Goal: Check status

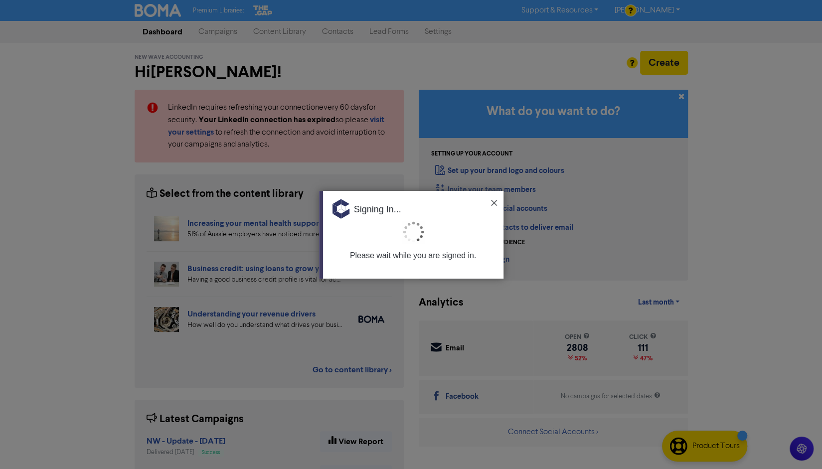
click at [492, 203] on img at bounding box center [494, 203] width 6 height 6
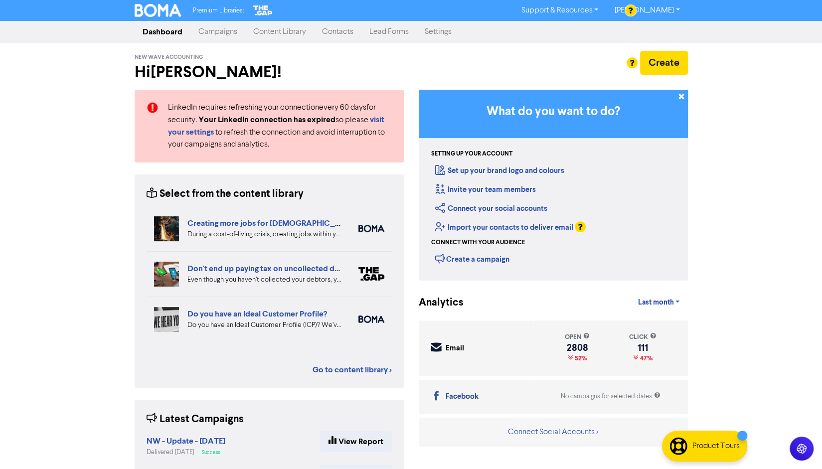
click at [219, 29] on link "Campaigns" at bounding box center [217, 32] width 55 height 20
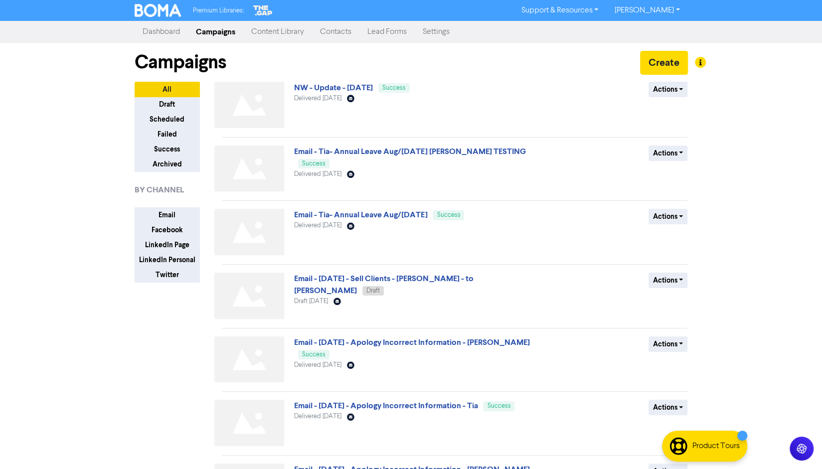
click at [327, 97] on span "Delivered [DATE]" at bounding box center [317, 98] width 47 height 6
click at [326, 89] on link "NW - Update - [DATE]" at bounding box center [333, 88] width 79 height 10
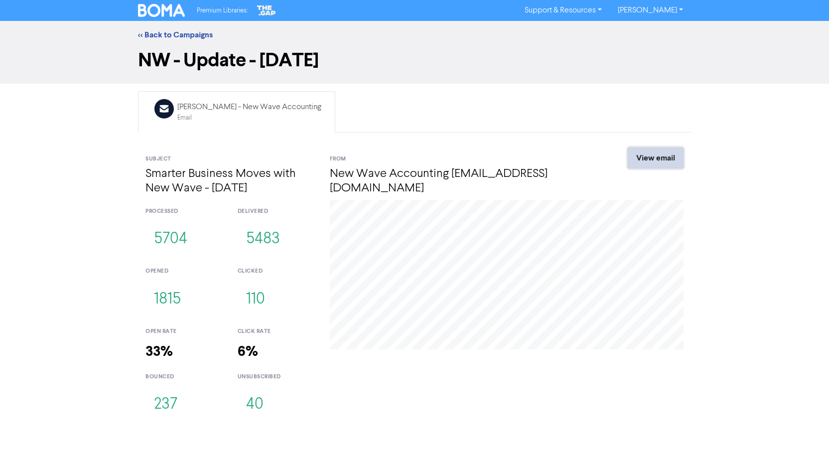
click at [650, 161] on link "View email" at bounding box center [656, 158] width 56 height 21
click at [260, 400] on button "40" at bounding box center [255, 404] width 34 height 33
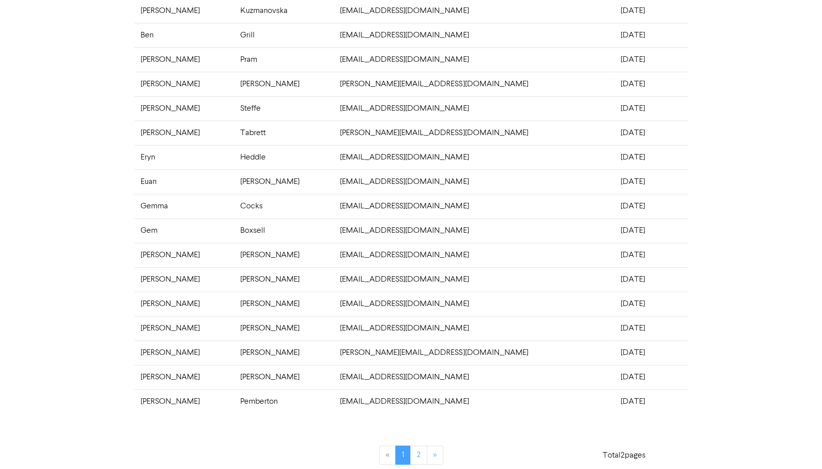
scroll to position [176, 0]
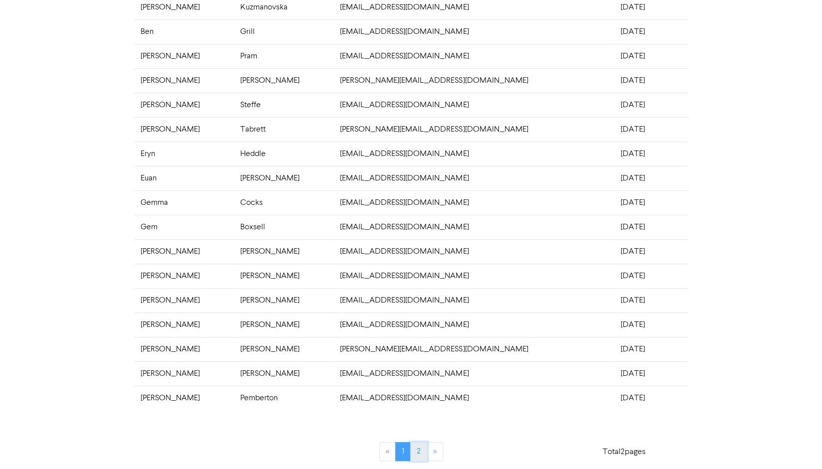
click at [415, 446] on link "2" at bounding box center [418, 451] width 17 height 19
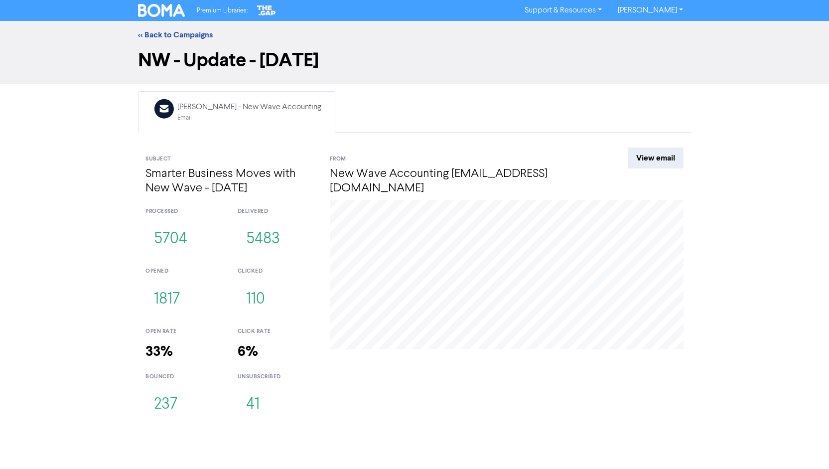
click at [216, 244] on h3 "5704" at bounding box center [184, 239] width 77 height 33
